Goal: Task Accomplishment & Management: Use online tool/utility

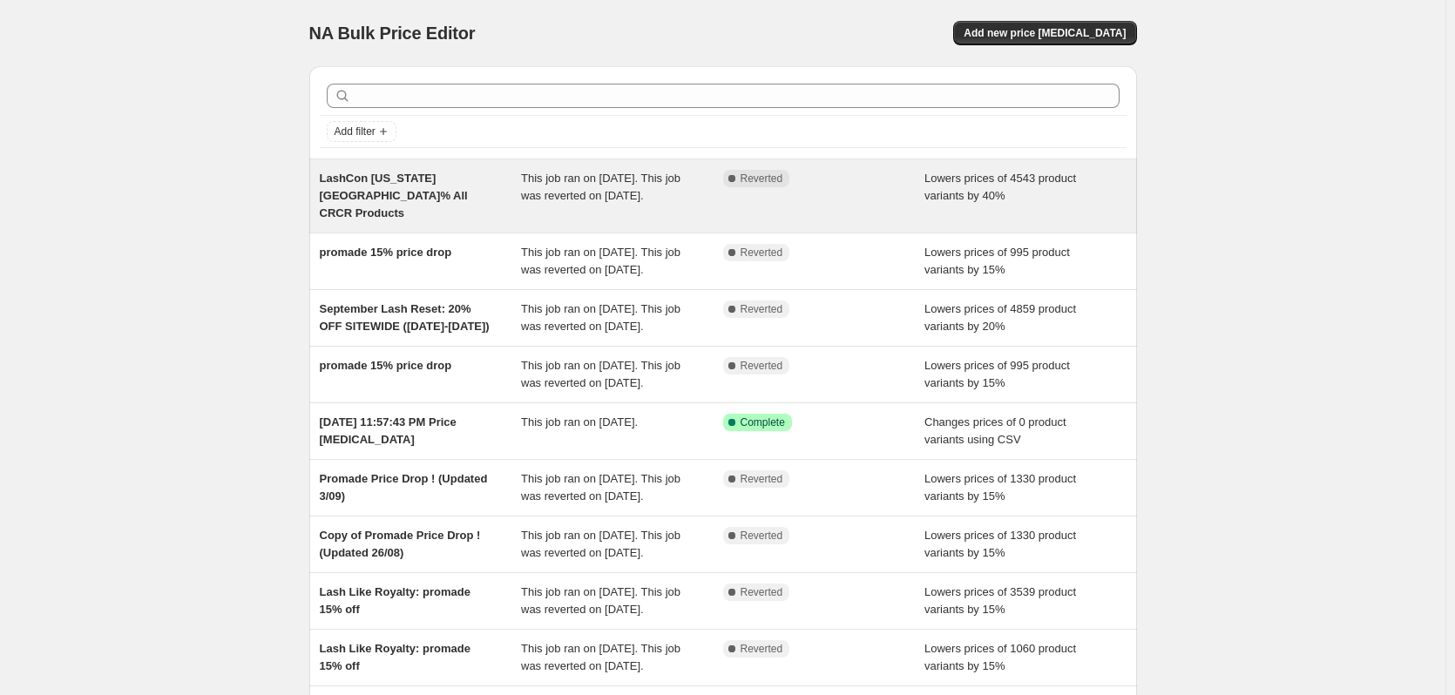
click at [543, 196] on span "This job ran on October 9, 2025. This job was reverted on October 9, 2025." at bounding box center [600, 187] width 159 height 30
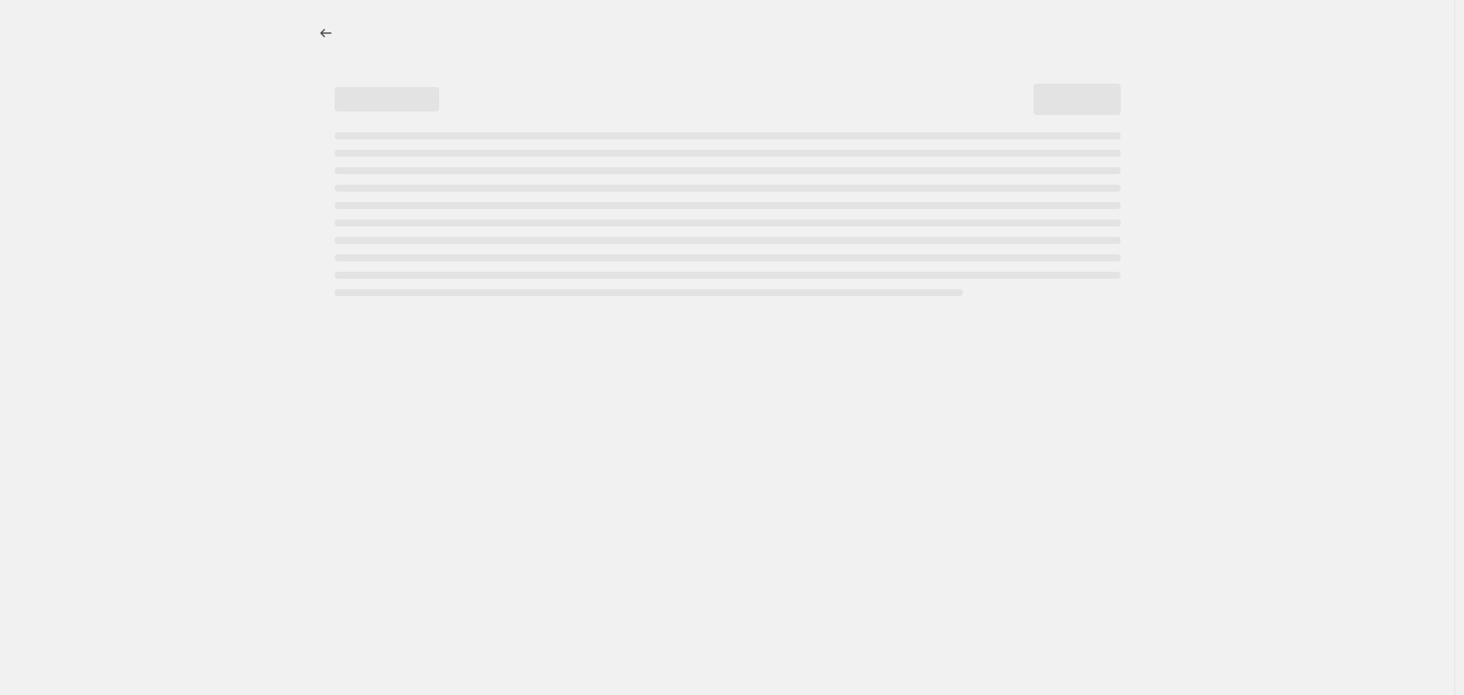
select select "percentage"
select select "product_status"
select select "vendor"
select select "collection"
select select "not_equal"
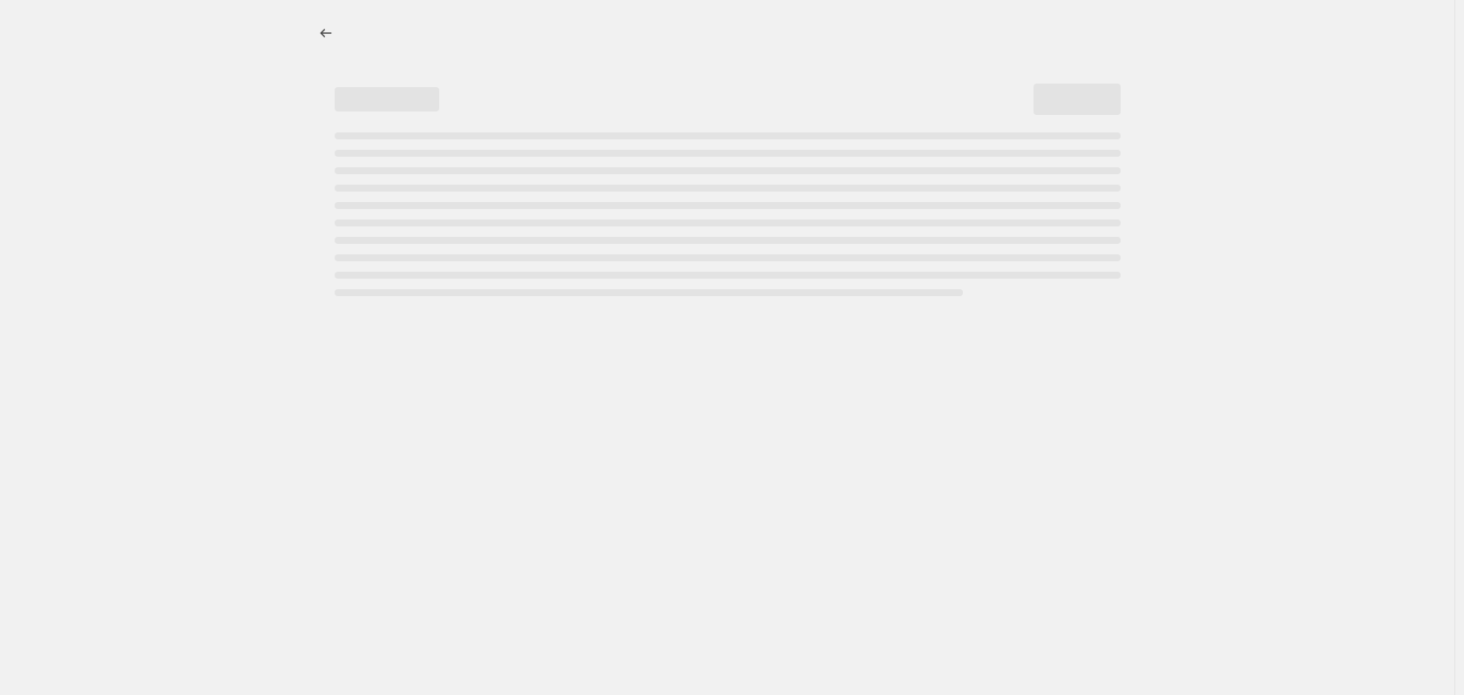
select select "product_type"
select select "not_equal"
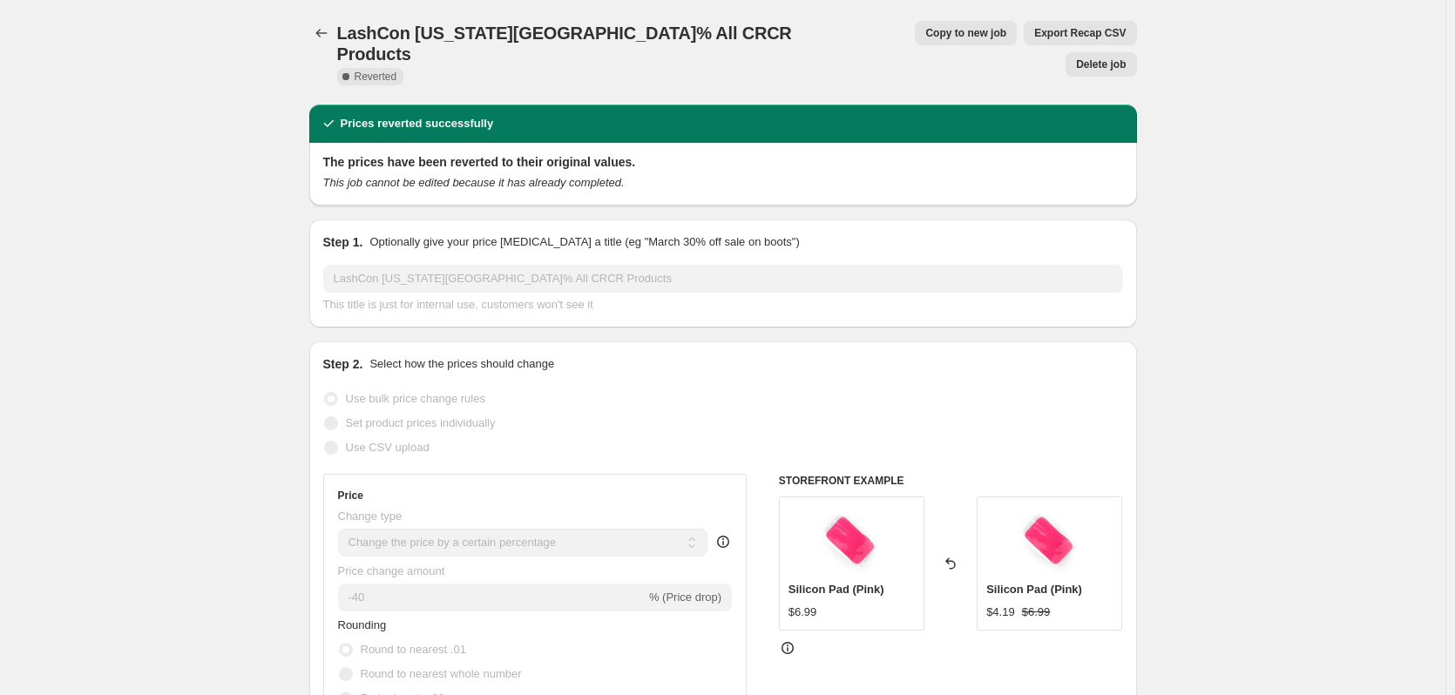
click at [925, 35] on span "Copy to new job" at bounding box center [965, 33] width 81 height 14
select select "percentage"
select select "product_status"
select select "vendor"
select select "collection"
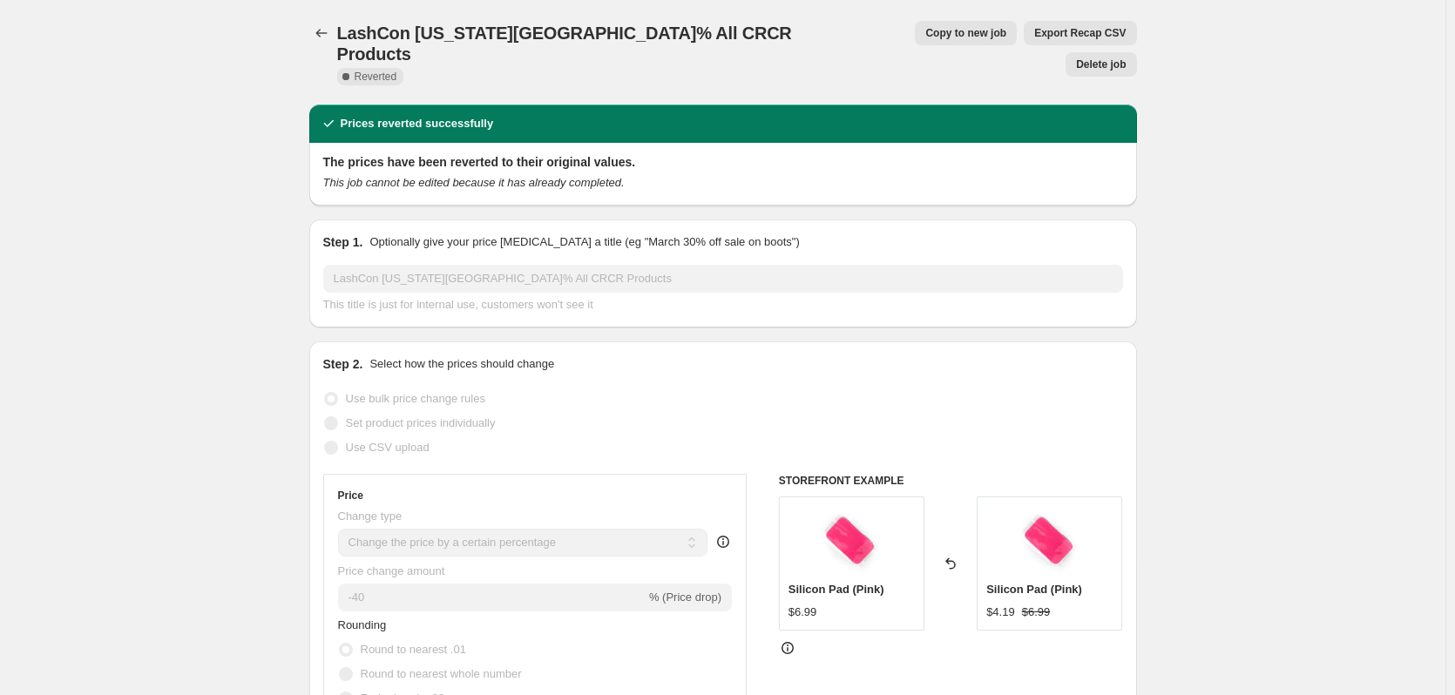
select select "not_equal"
select select "product_type"
select select "not_equal"
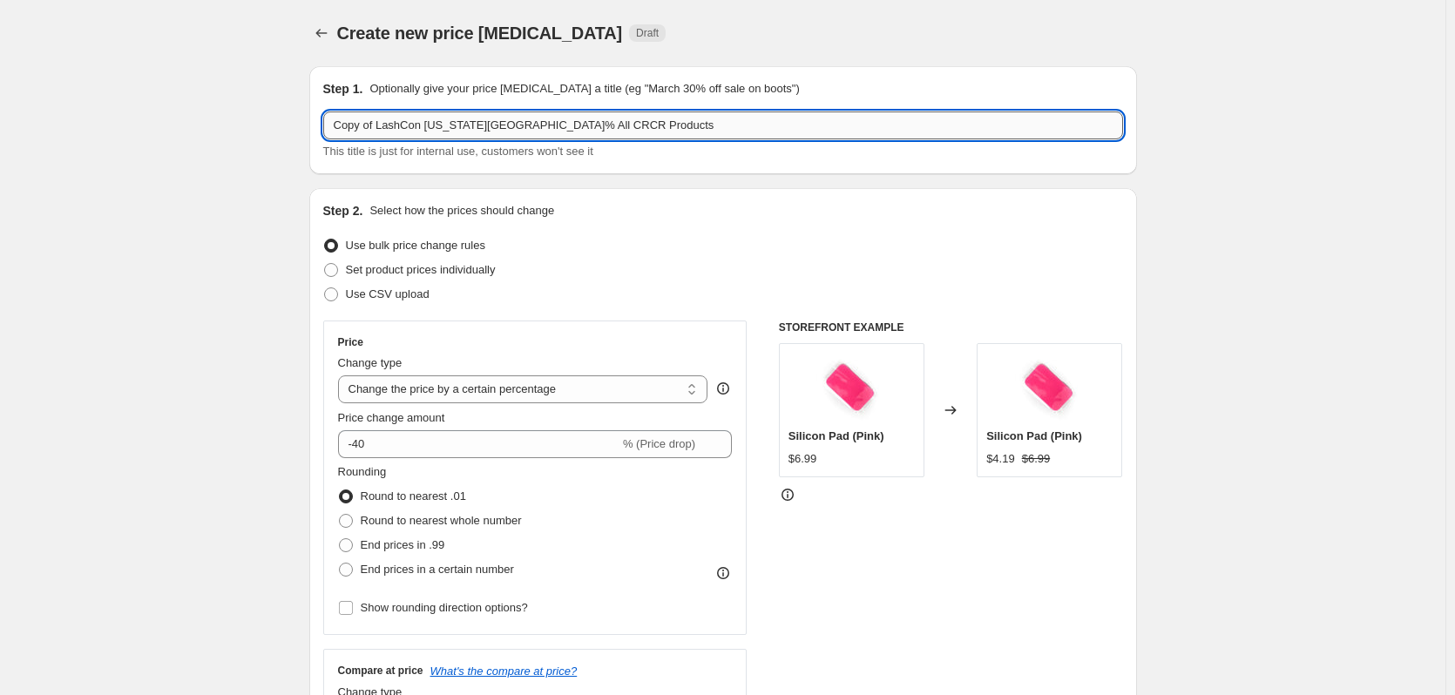
click at [375, 131] on input "Copy of LashCon California_40% All CRCR Products" at bounding box center [723, 126] width 800 height 28
drag, startPoint x: 382, startPoint y: 127, endPoint x: 254, endPoint y: 127, distance: 128.1
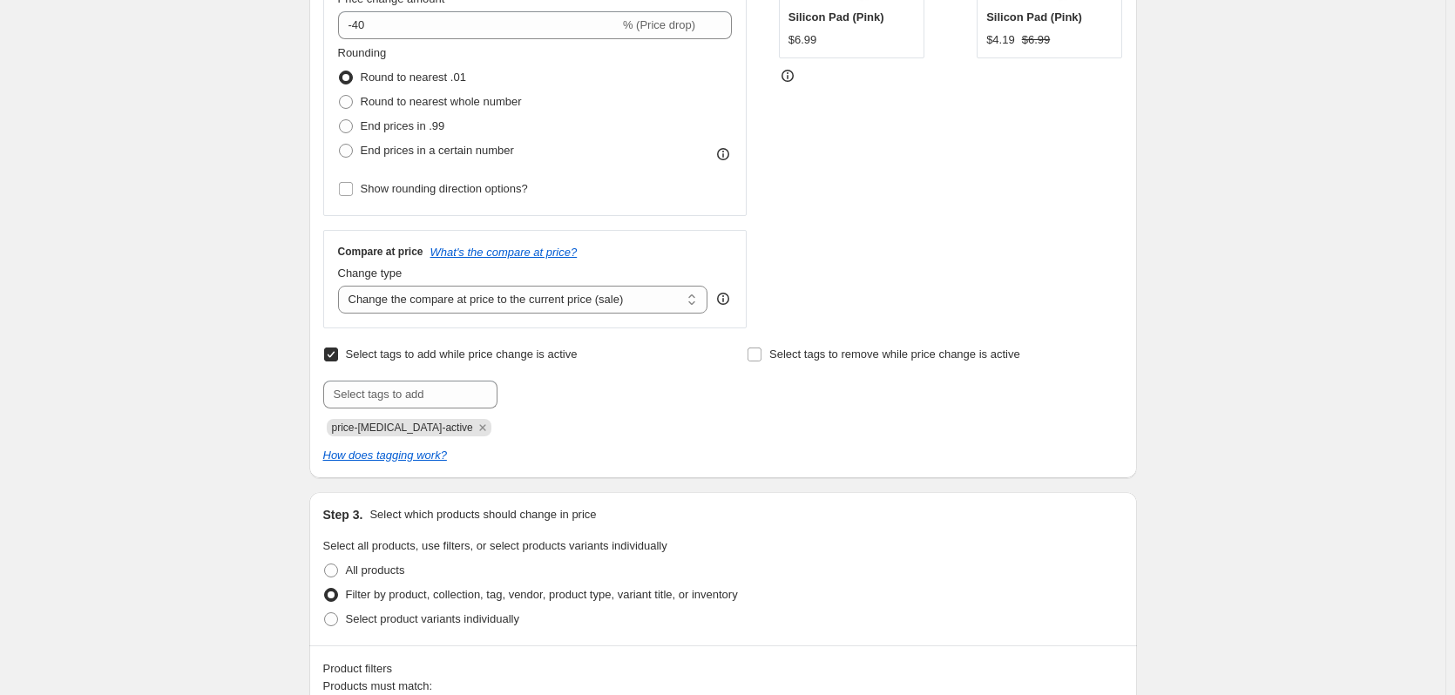
scroll to position [697, 0]
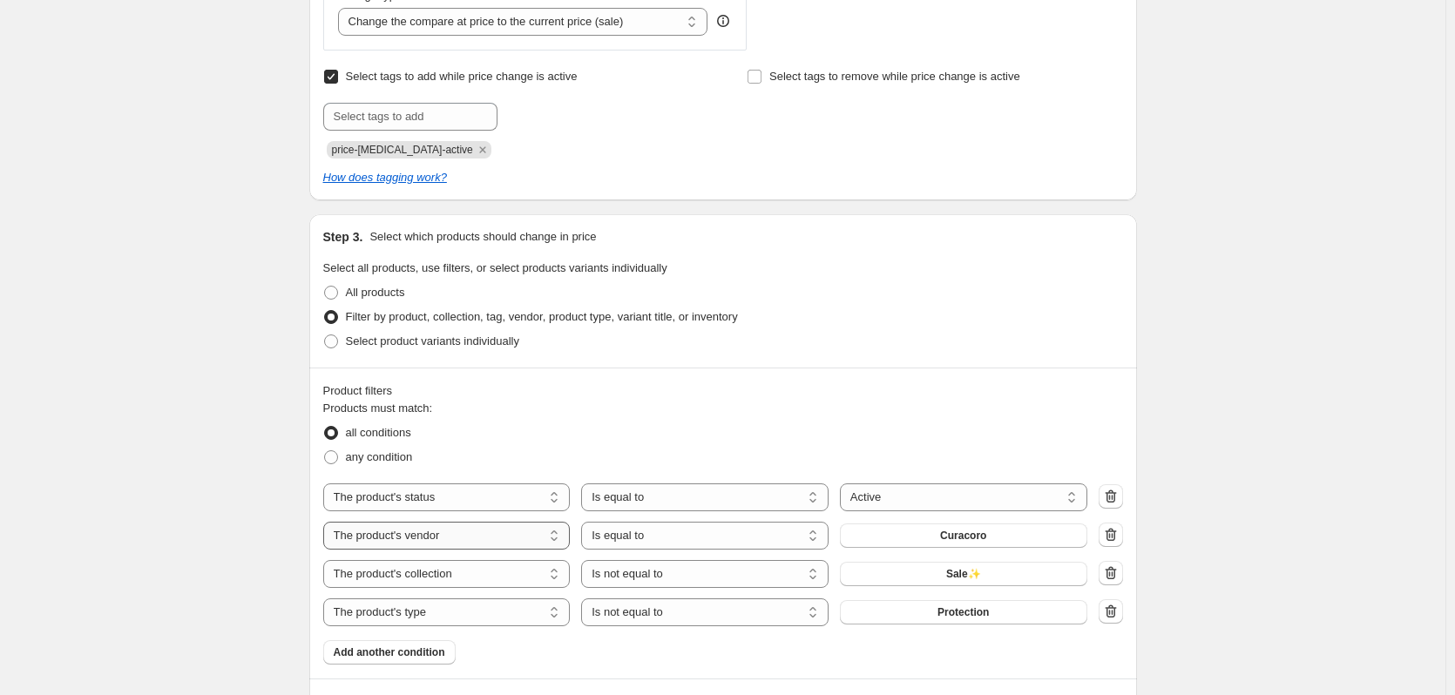
type input "LashCon California_40% All CRCR Products"
click at [504, 540] on select "The product The product's collection The product's tag The product's vendor The…" at bounding box center [446, 536] width 247 height 28
select select "collection"
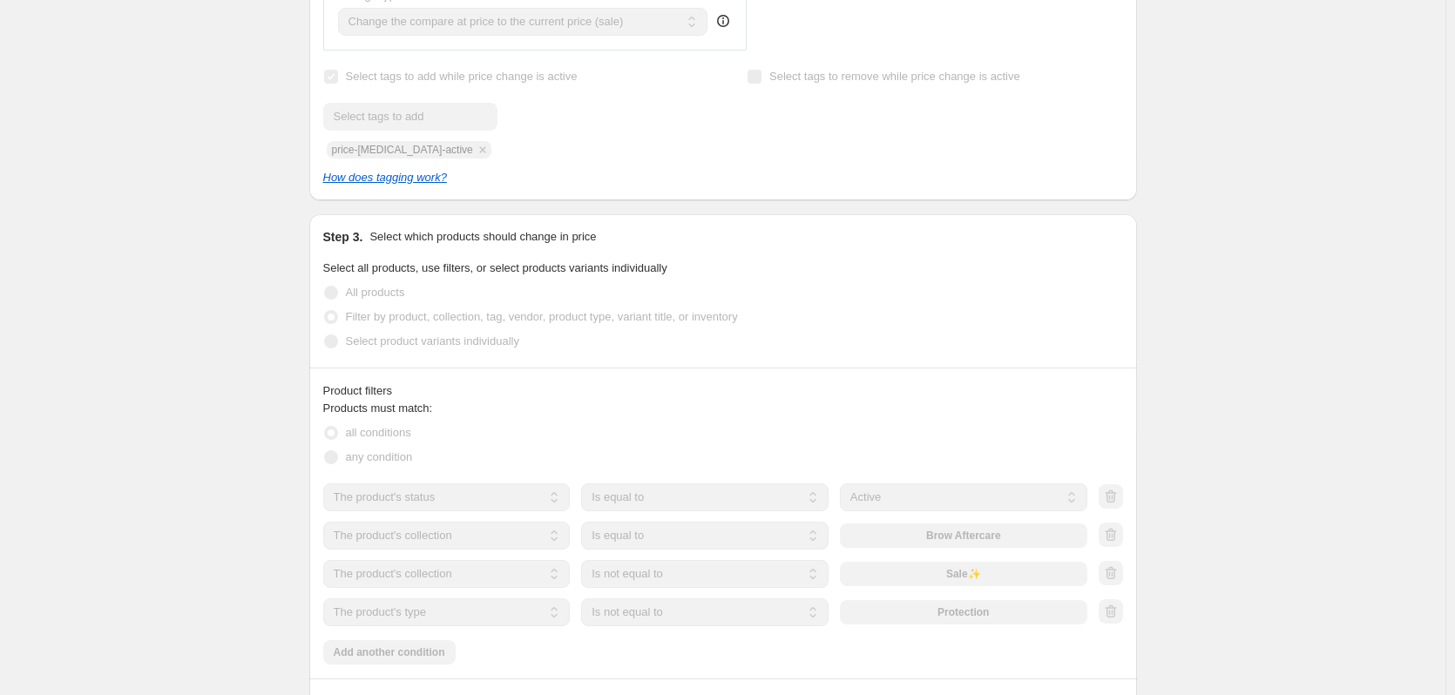
click at [958, 542] on div "The product The product's collection The product's tag The product's vendor The…" at bounding box center [705, 536] width 764 height 28
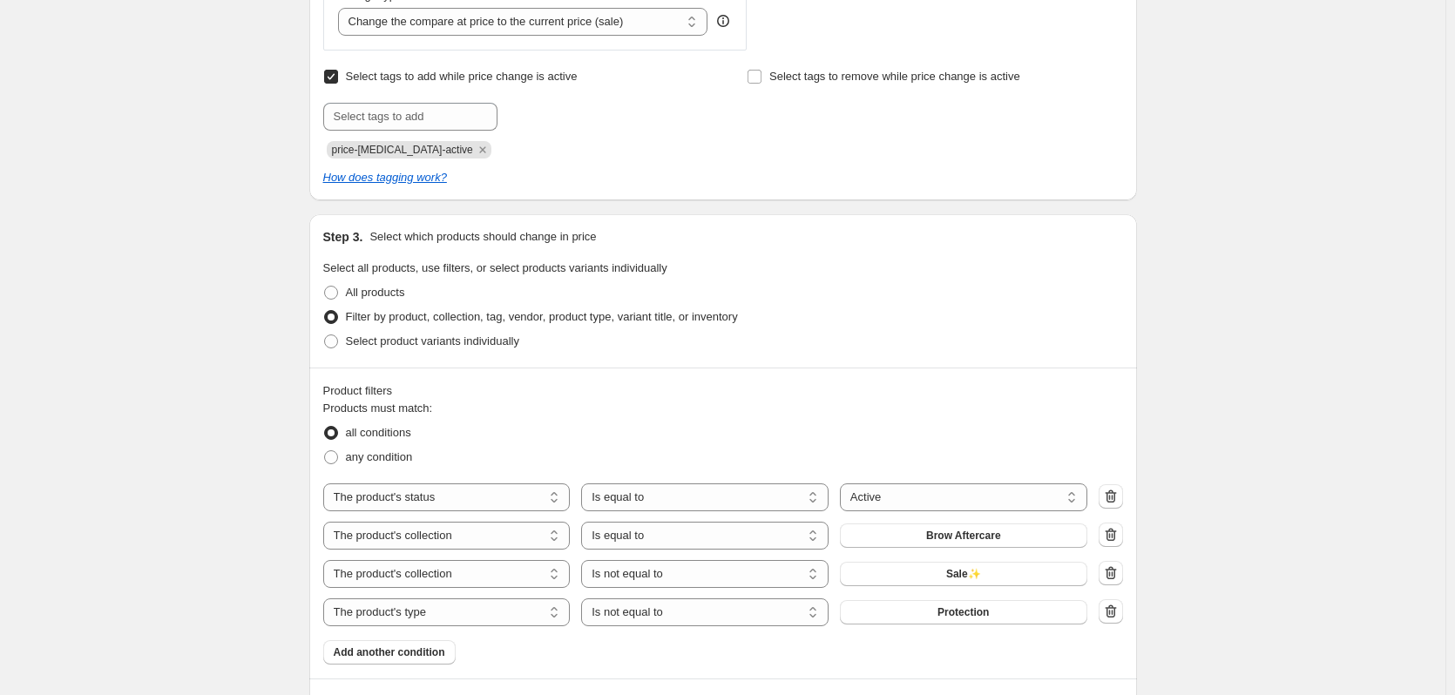
click at [956, 537] on span "Brow Aftercare" at bounding box center [963, 536] width 75 height 14
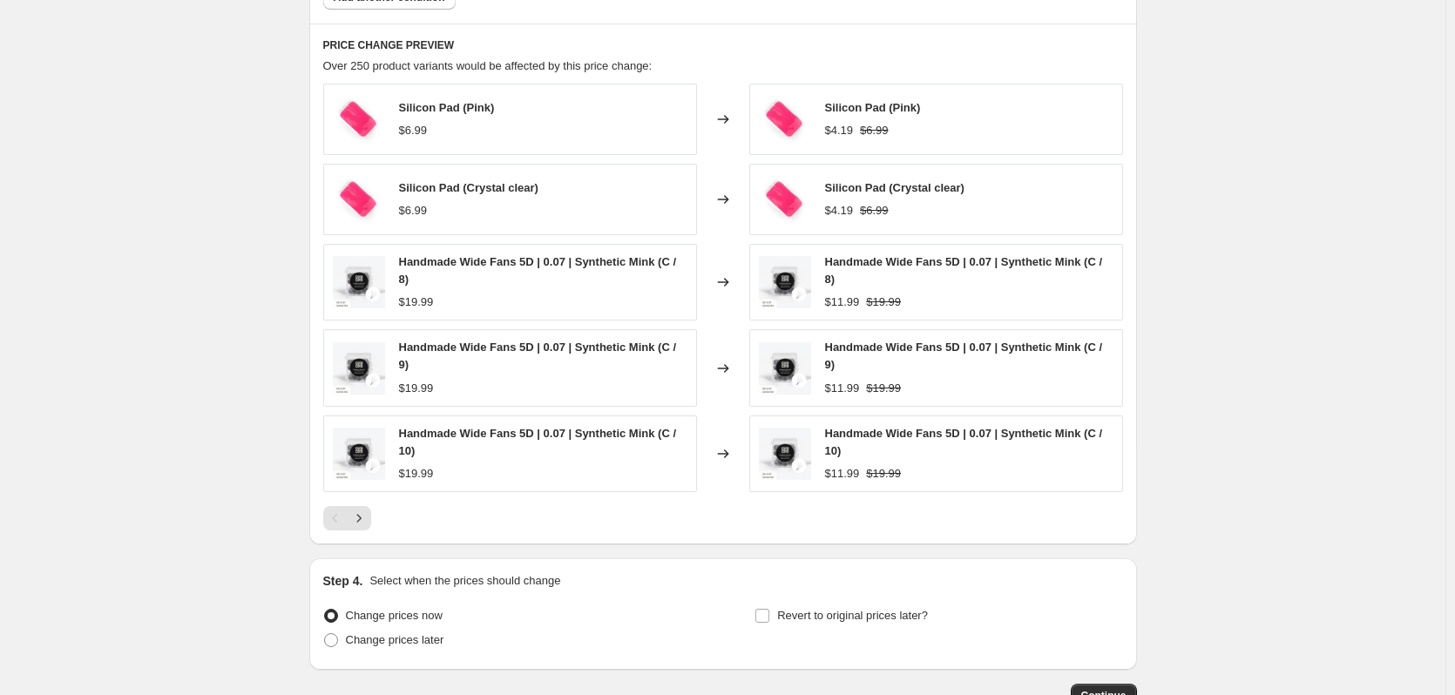
scroll to position [1473, 0]
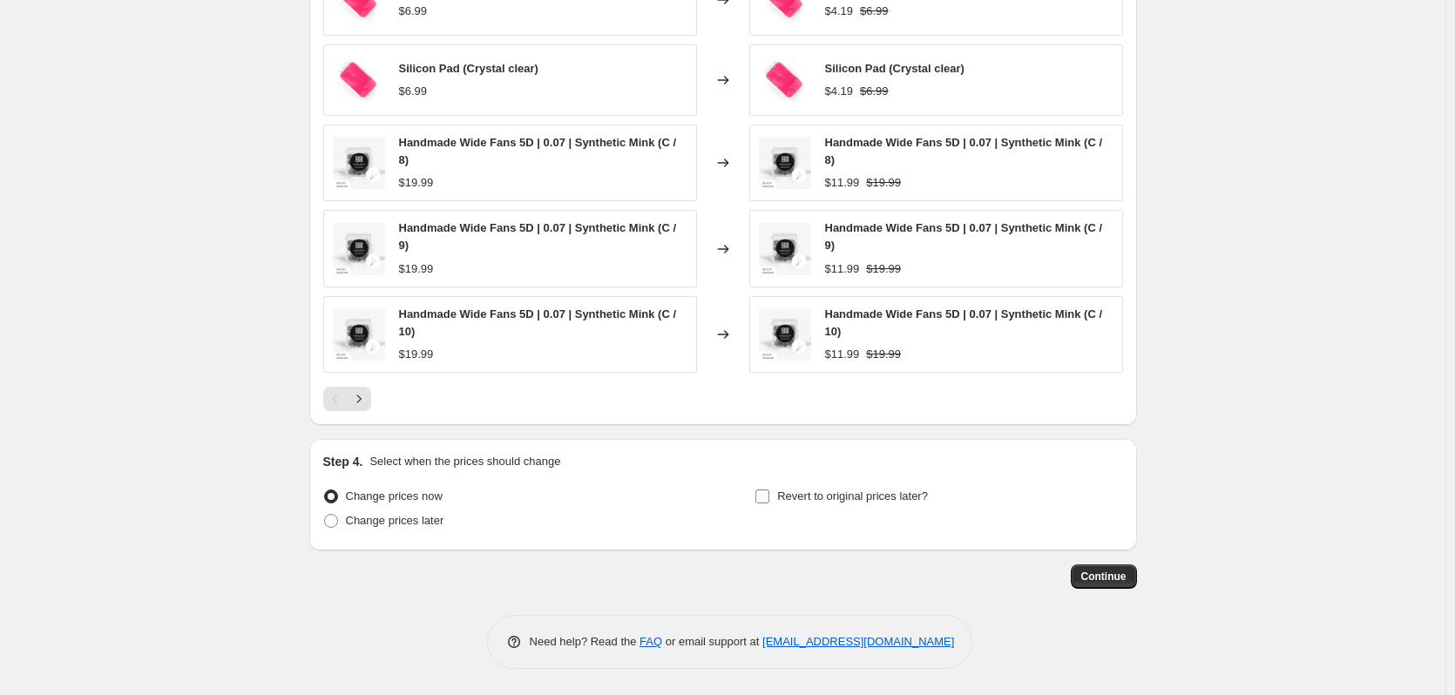
click at [781, 497] on label "Revert to original prices later?" at bounding box center [841, 496] width 173 height 24
click at [769, 497] on input "Revert to original prices later?" at bounding box center [762, 497] width 14 height 14
checkbox input "true"
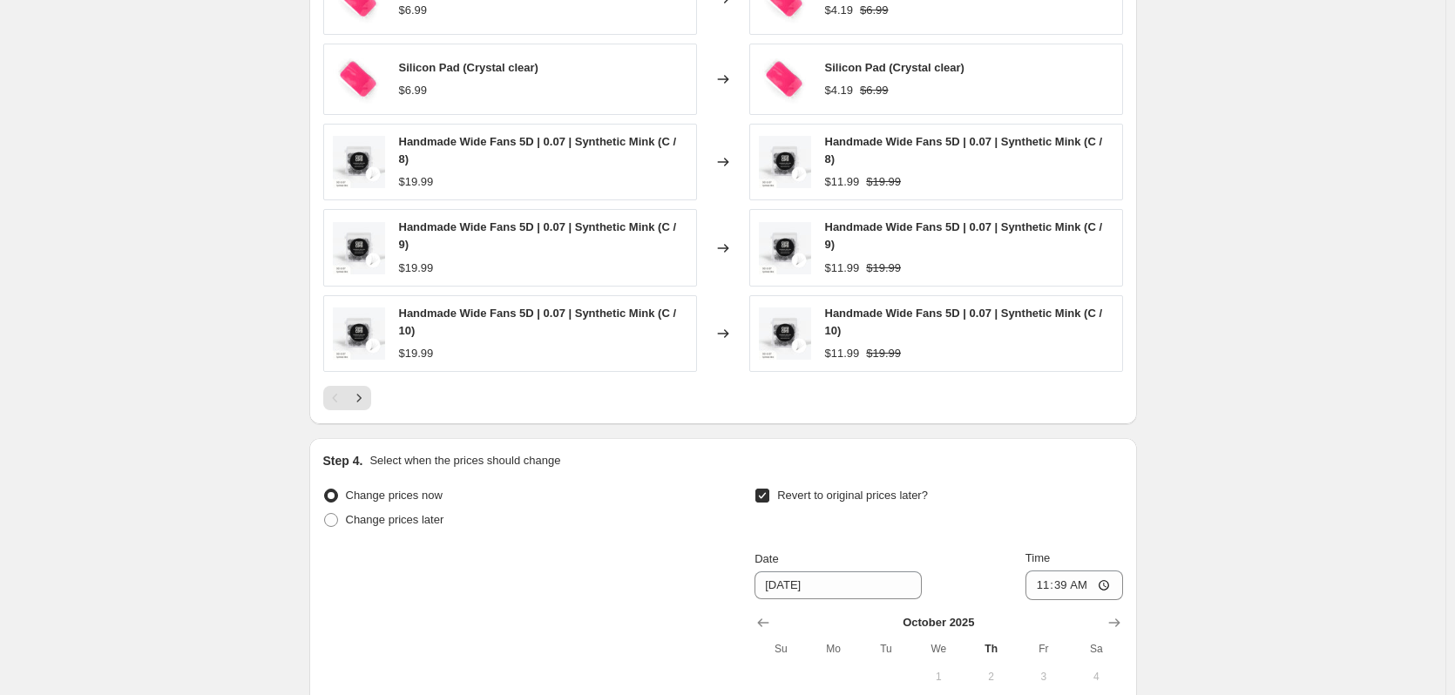
scroll to position [1734, 0]
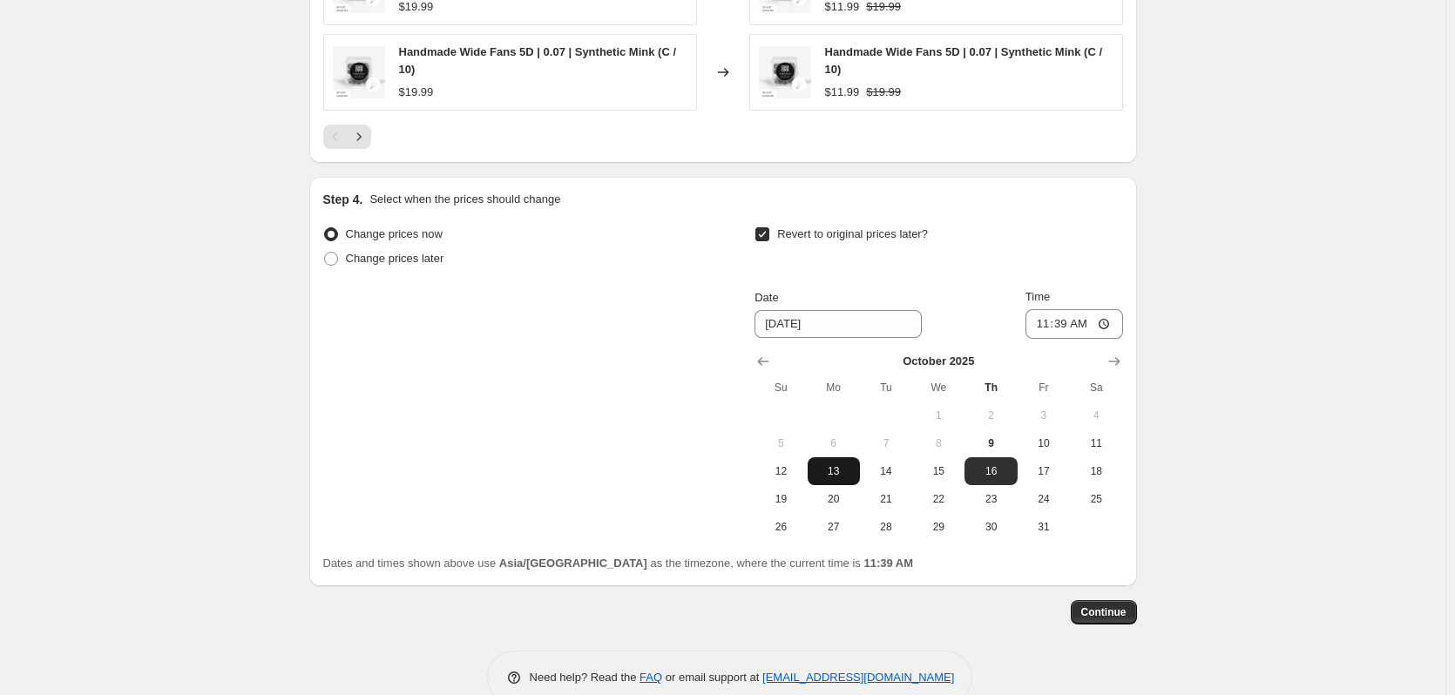
click at [848, 480] on button "13" at bounding box center [834, 471] width 52 height 28
type input "10/13/2025"
click at [1048, 335] on input "11:39" at bounding box center [1075, 324] width 98 height 30
click at [1076, 326] on input "02:00" at bounding box center [1075, 324] width 98 height 30
type input "14:00"
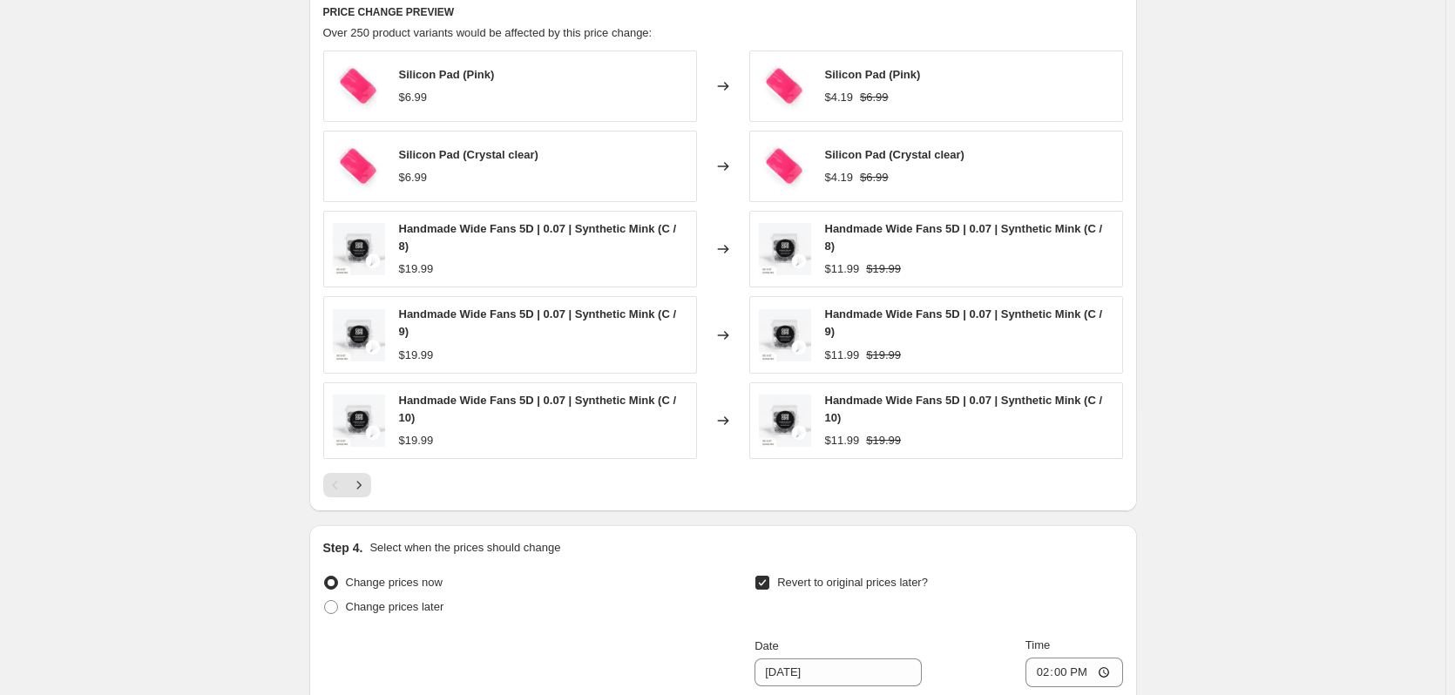
scroll to position [1771, 0]
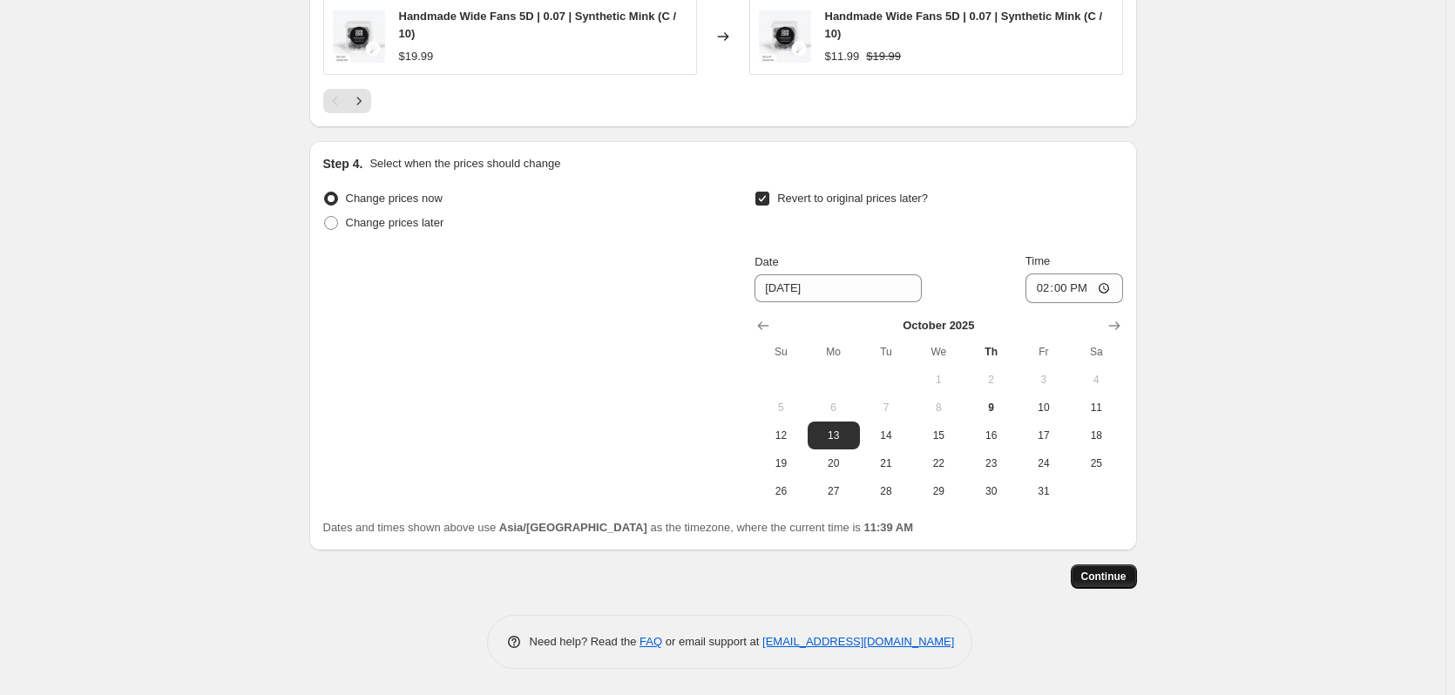
click at [1118, 567] on button "Continue" at bounding box center [1104, 577] width 66 height 24
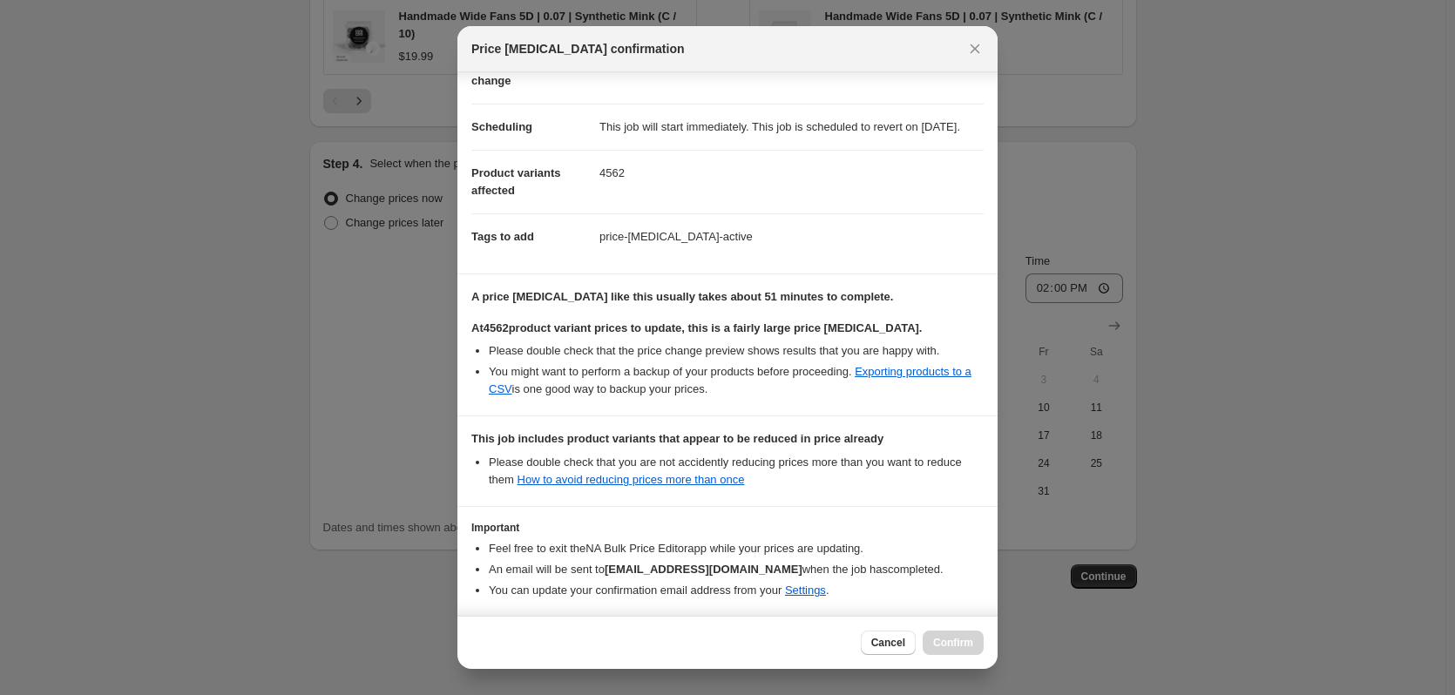
scroll to position [198, 0]
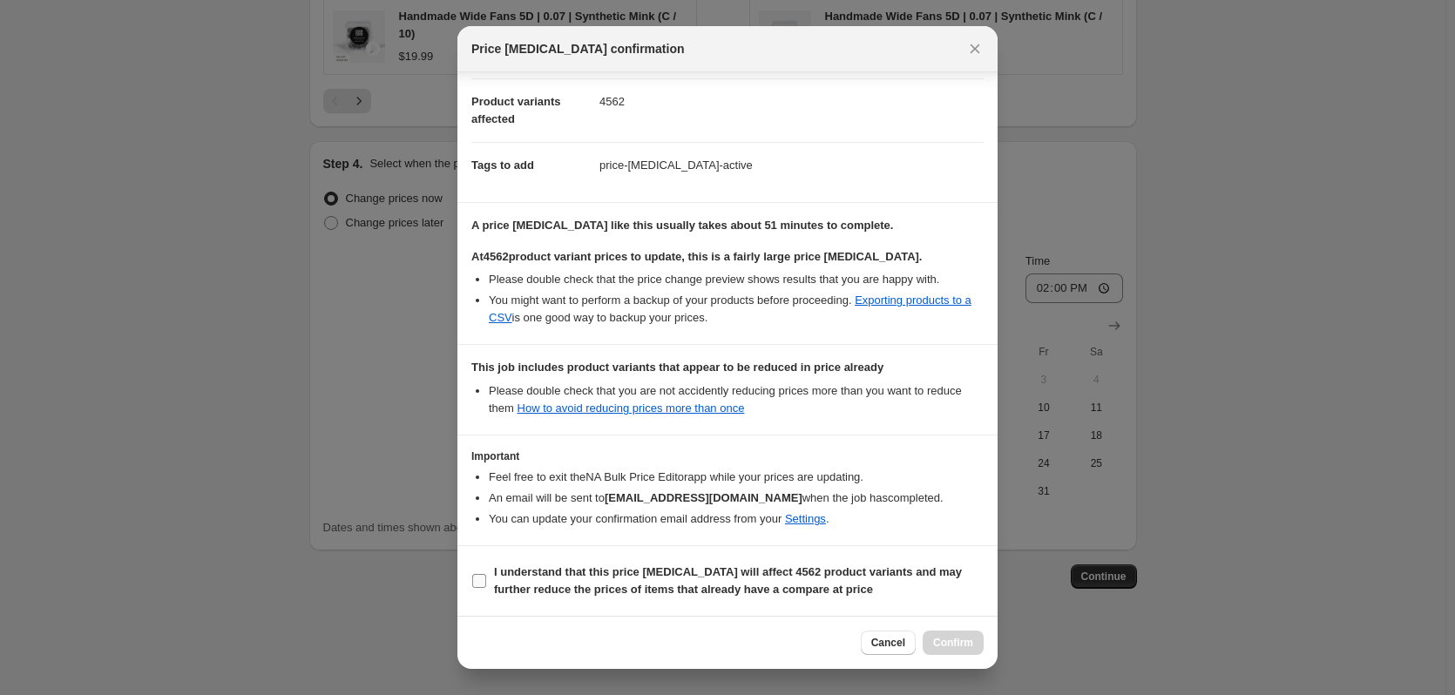
click at [486, 571] on label "I understand that this price change job will affect 4562 product variants and m…" at bounding box center [727, 581] width 512 height 42
click at [486, 574] on input "I understand that this price change job will affect 4562 product variants and m…" at bounding box center [479, 581] width 14 height 14
checkbox input "true"
click at [957, 642] on span "Confirm" at bounding box center [953, 643] width 40 height 14
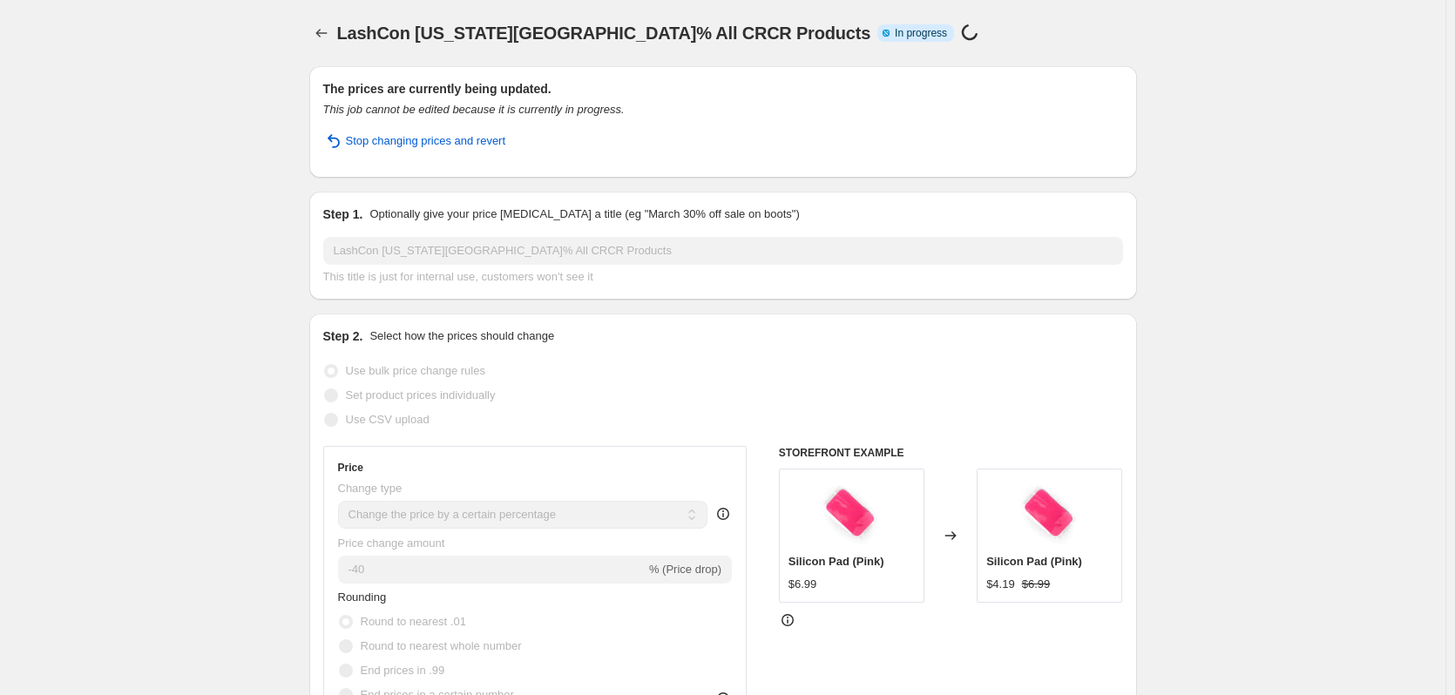
click at [318, 51] on div "LashCon California_40% All CRCR Products. This page is ready LashCon California…" at bounding box center [723, 33] width 828 height 66
click at [334, 30] on button "Price change jobs" at bounding box center [321, 33] width 24 height 24
